Goal: Find specific page/section: Find specific page/section

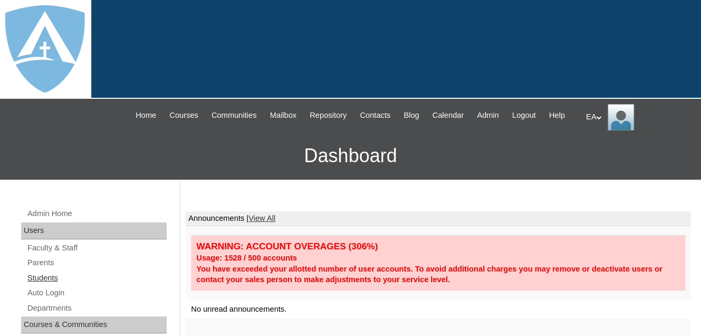
click at [40, 284] on link "Students" at bounding box center [96, 277] width 140 height 13
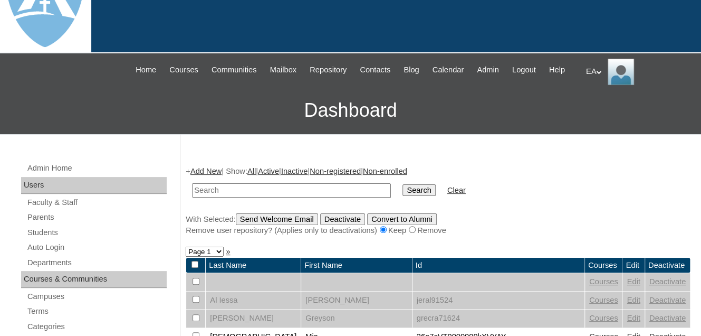
scroll to position [158, 0]
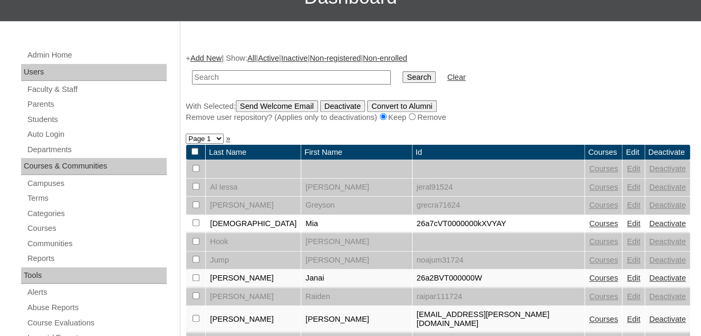
click at [234, 84] on input "text" at bounding box center [291, 77] width 199 height 14
type input "[PERSON_NAME]"
click at [403, 71] on input "Search" at bounding box center [419, 77] width 33 height 12
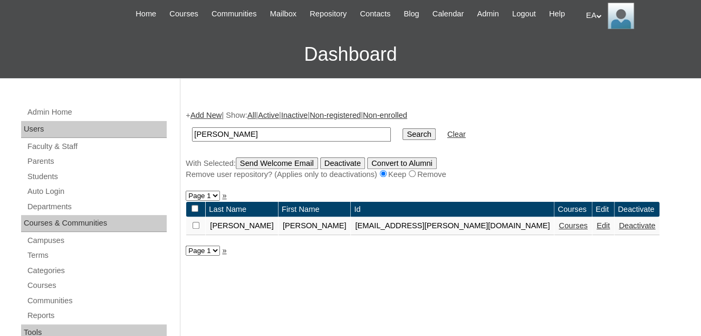
scroll to position [106, 0]
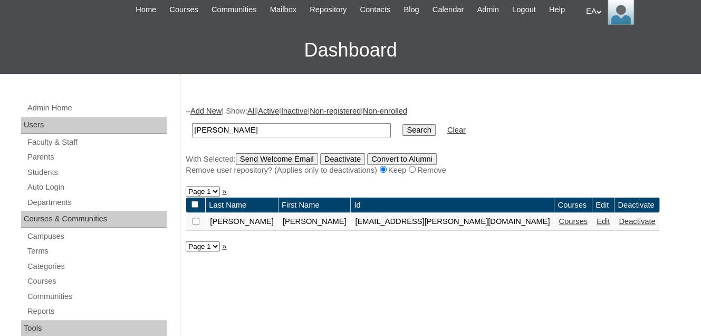
click at [559, 225] on link "Courses" at bounding box center [573, 221] width 29 height 8
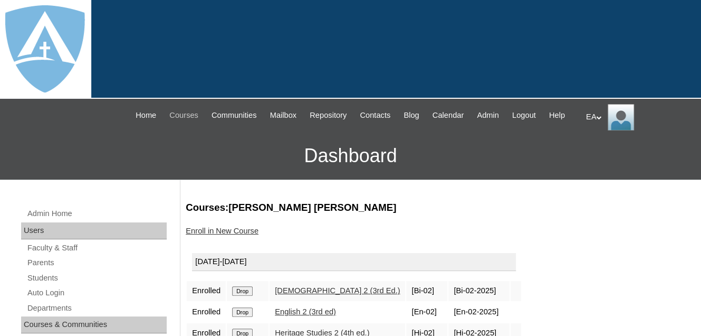
click at [185, 113] on span "Courses" at bounding box center [183, 115] width 29 height 12
